Goal: Use online tool/utility

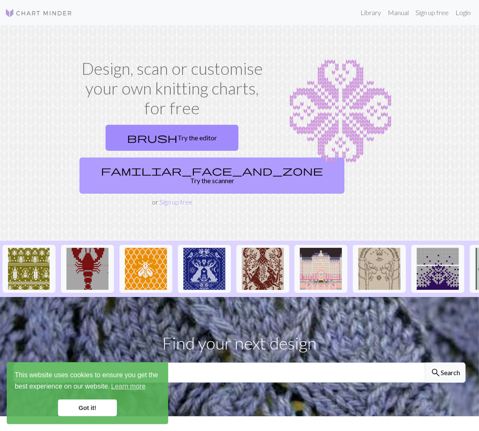
click at [201, 171] on link "familiar_face_and_zone Try the scanner" at bounding box center [211, 176] width 265 height 36
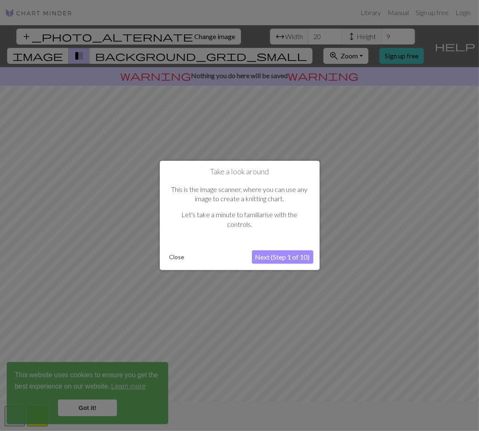
click at [265, 259] on button "Next (Step 1 of 10)" at bounding box center [282, 256] width 61 height 13
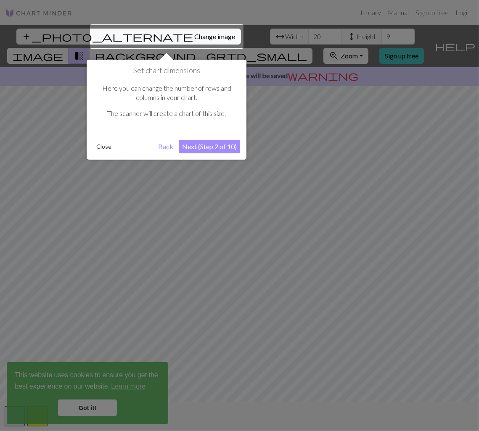
click at [217, 149] on button "Next (Step 2 of 10)" at bounding box center [209, 146] width 61 height 13
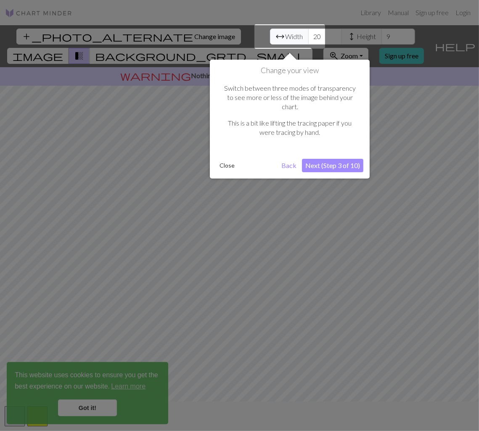
click at [225, 159] on button "Close" at bounding box center [227, 165] width 22 height 13
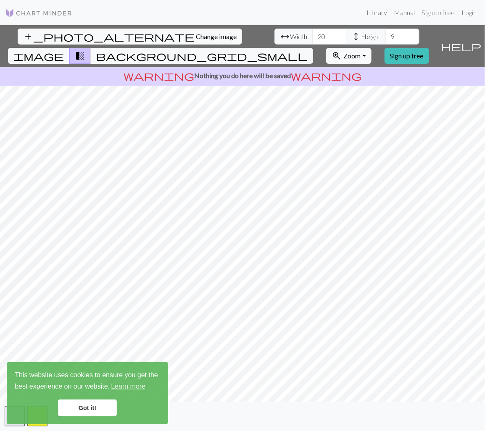
click at [0, 135] on html "This website uses cookies to ensure you get the best experience on our website.…" at bounding box center [242, 215] width 485 height 431
